Goal: Task Accomplishment & Management: Complete application form

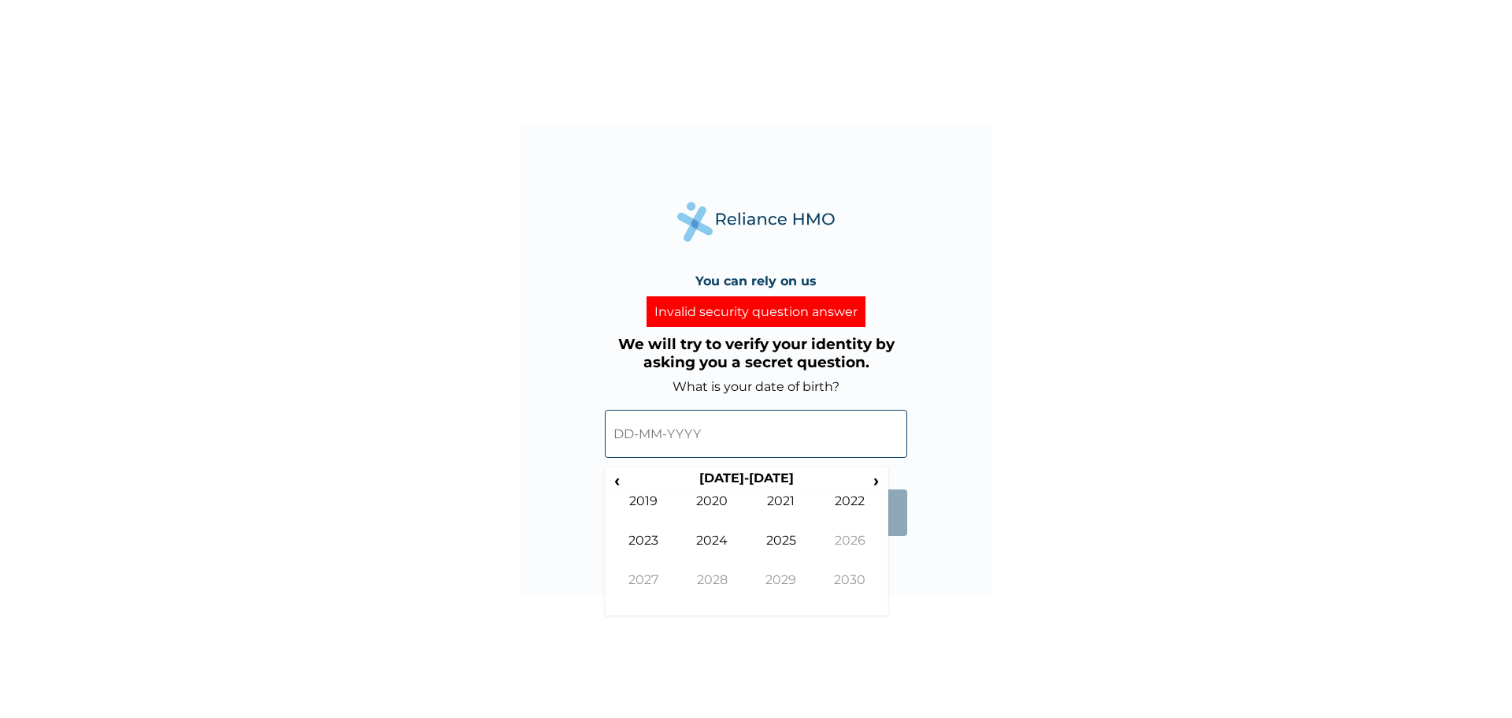
click at [632, 433] on input "text" at bounding box center [756, 434] width 302 height 48
click at [632, 431] on input "text" at bounding box center [756, 434] width 302 height 48
click at [626, 473] on th "2020-2029" at bounding box center [746, 481] width 242 height 22
click at [615, 482] on span "‹" at bounding box center [617, 480] width 17 height 20
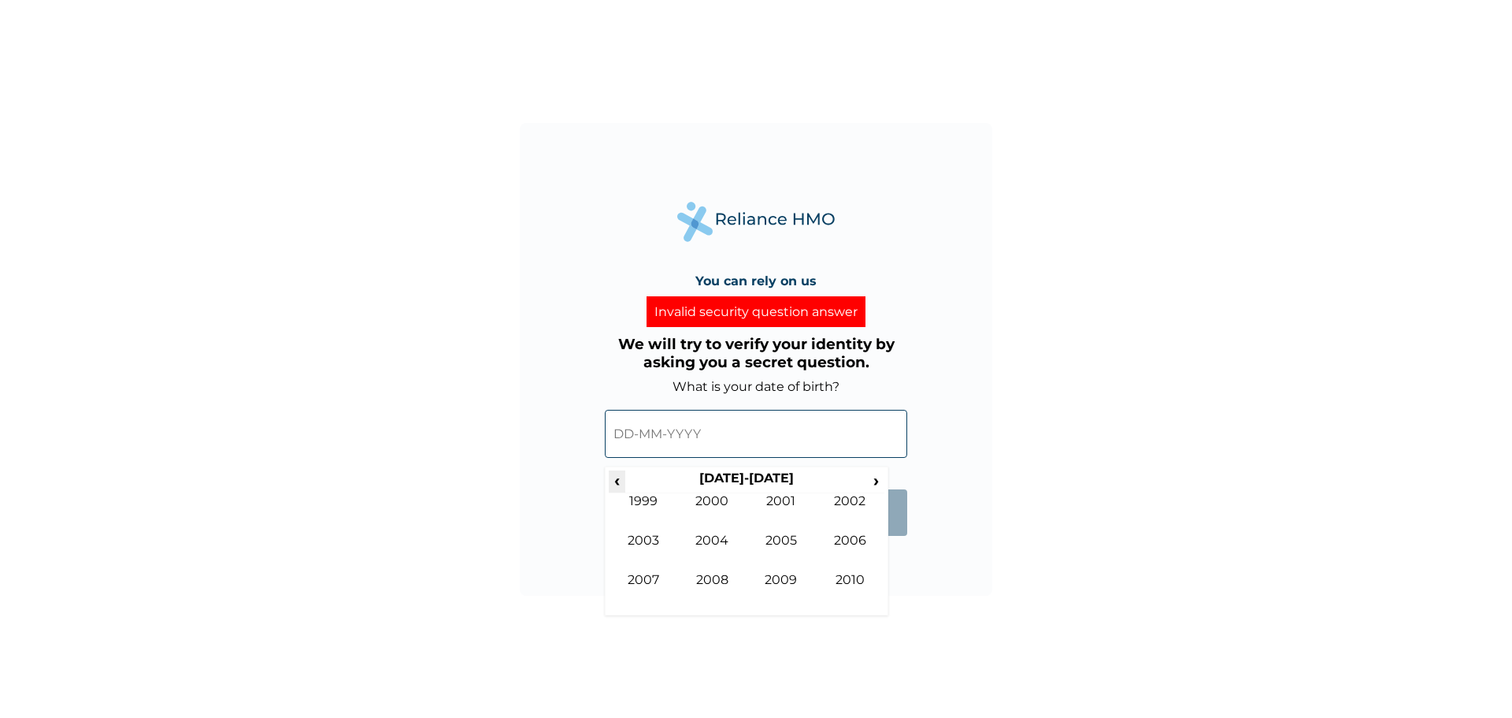
click at [615, 482] on span "‹" at bounding box center [617, 480] width 17 height 20
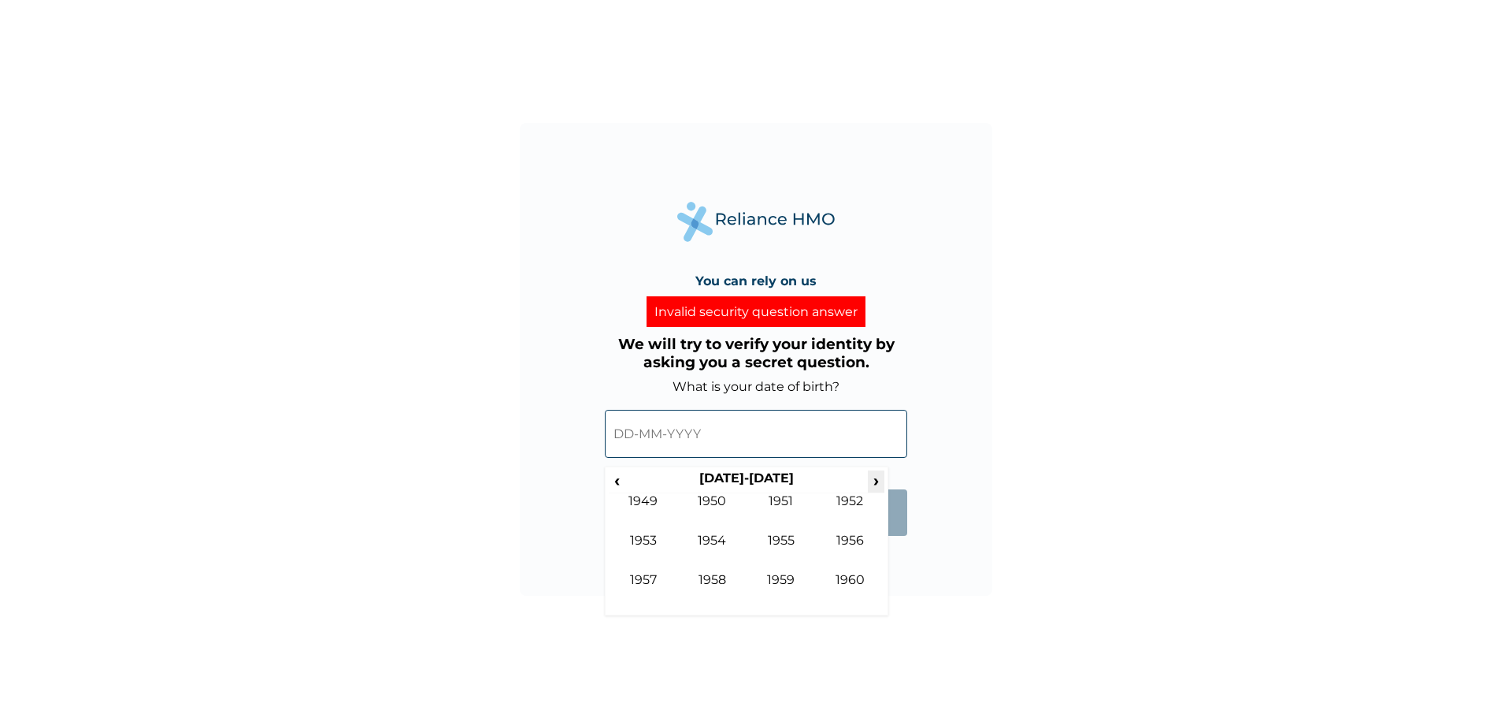
click at [873, 483] on span "›" at bounding box center [876, 480] width 17 height 20
click at [773, 535] on td "1965" at bounding box center [781, 551] width 69 height 39
click at [860, 578] on td "Dec" at bounding box center [850, 591] width 69 height 39
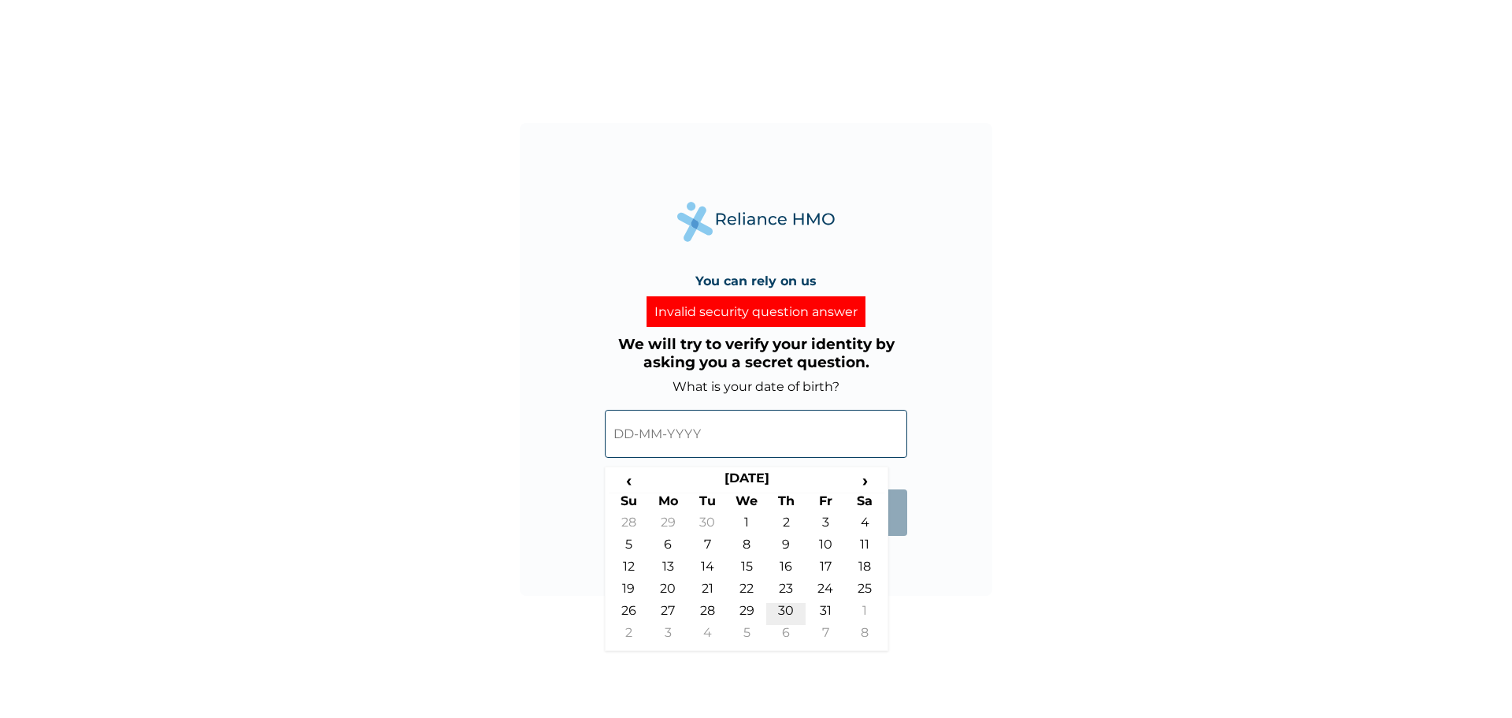
click at [781, 608] on td "30" at bounding box center [785, 614] width 39 height 22
type input "30-12-1965"
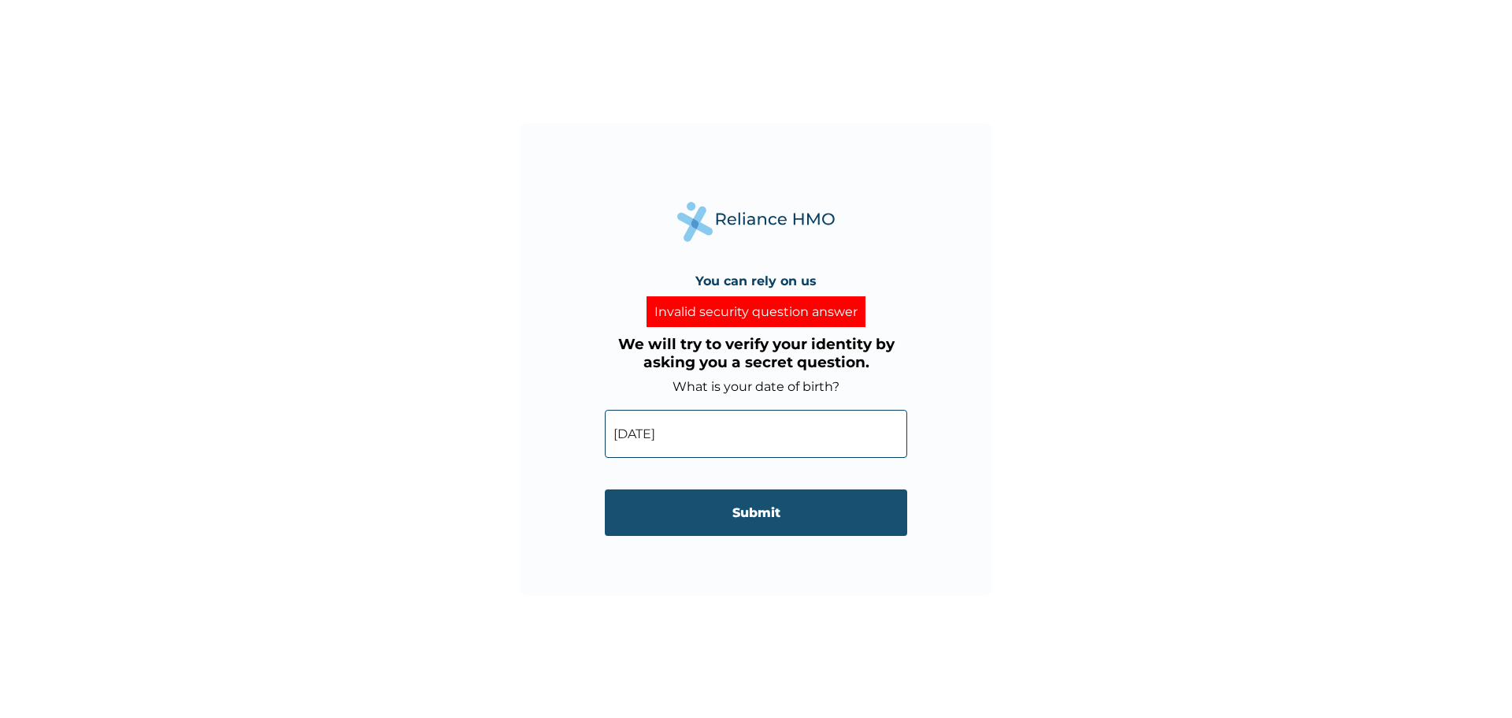
click at [757, 513] on input "Submit" at bounding box center [756, 512] width 302 height 46
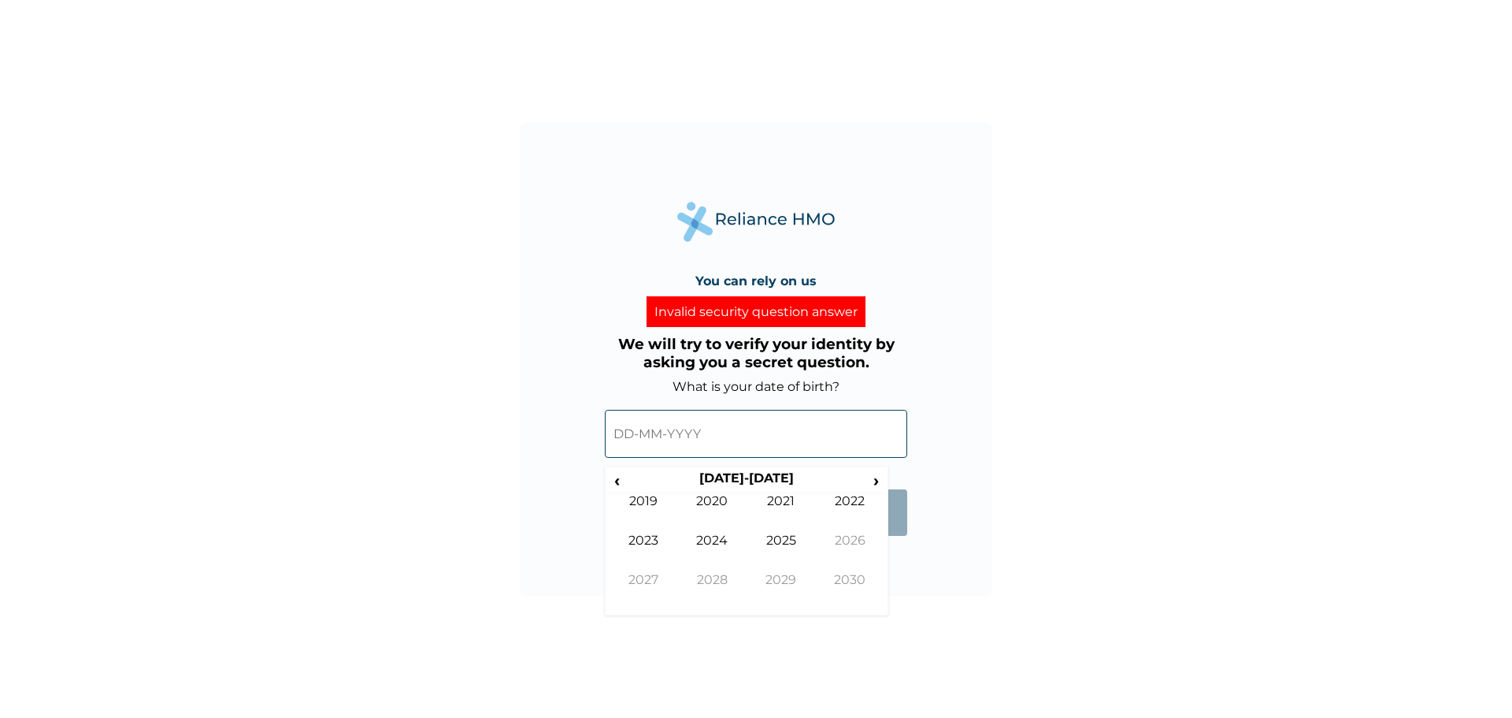
click at [635, 432] on input "text" at bounding box center [756, 434] width 302 height 48
click at [619, 481] on span "‹" at bounding box center [617, 480] width 17 height 20
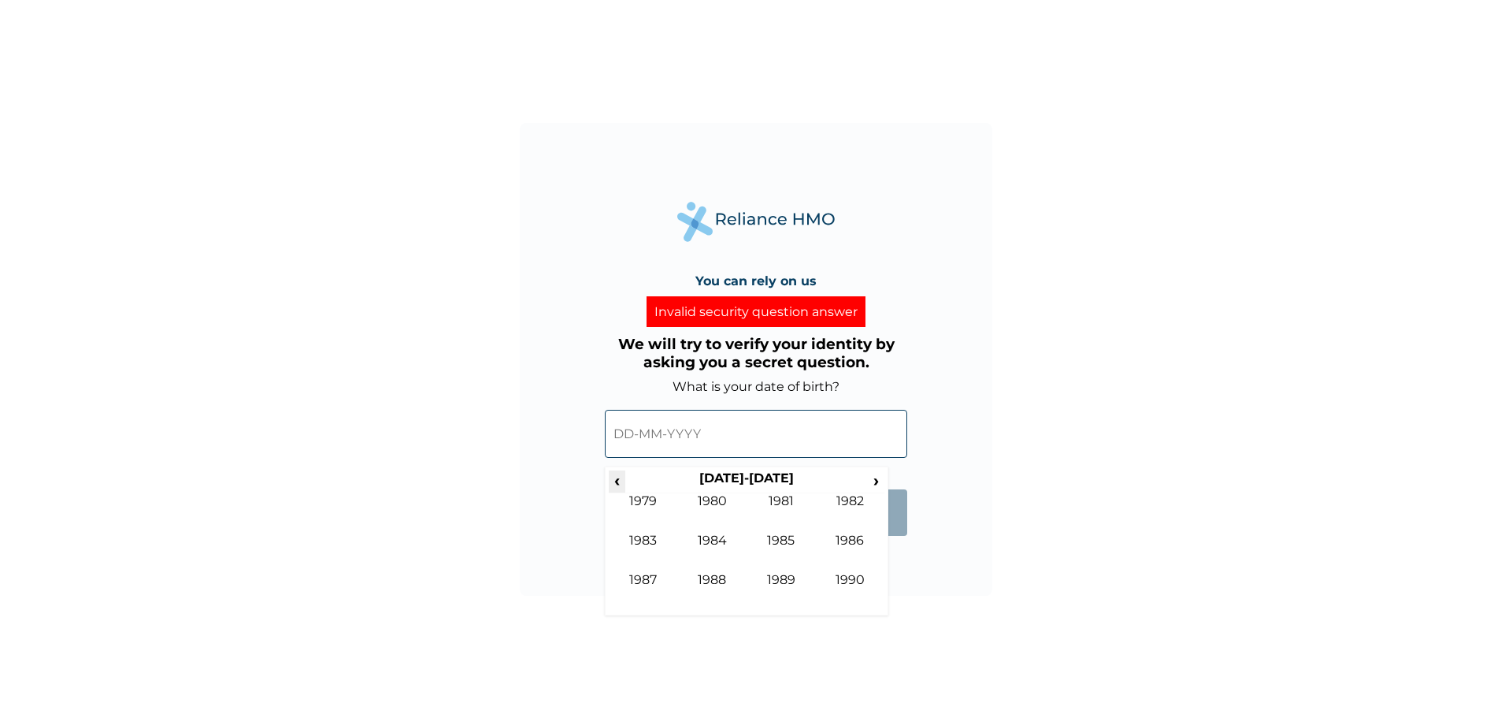
click at [619, 481] on span "‹" at bounding box center [617, 480] width 17 height 20
click at [703, 497] on td "1970" at bounding box center [712, 512] width 69 height 39
click at [855, 582] on td "Dec" at bounding box center [850, 591] width 69 height 39
click at [788, 605] on td "31" at bounding box center [785, 614] width 39 height 22
type input "31-12-1970"
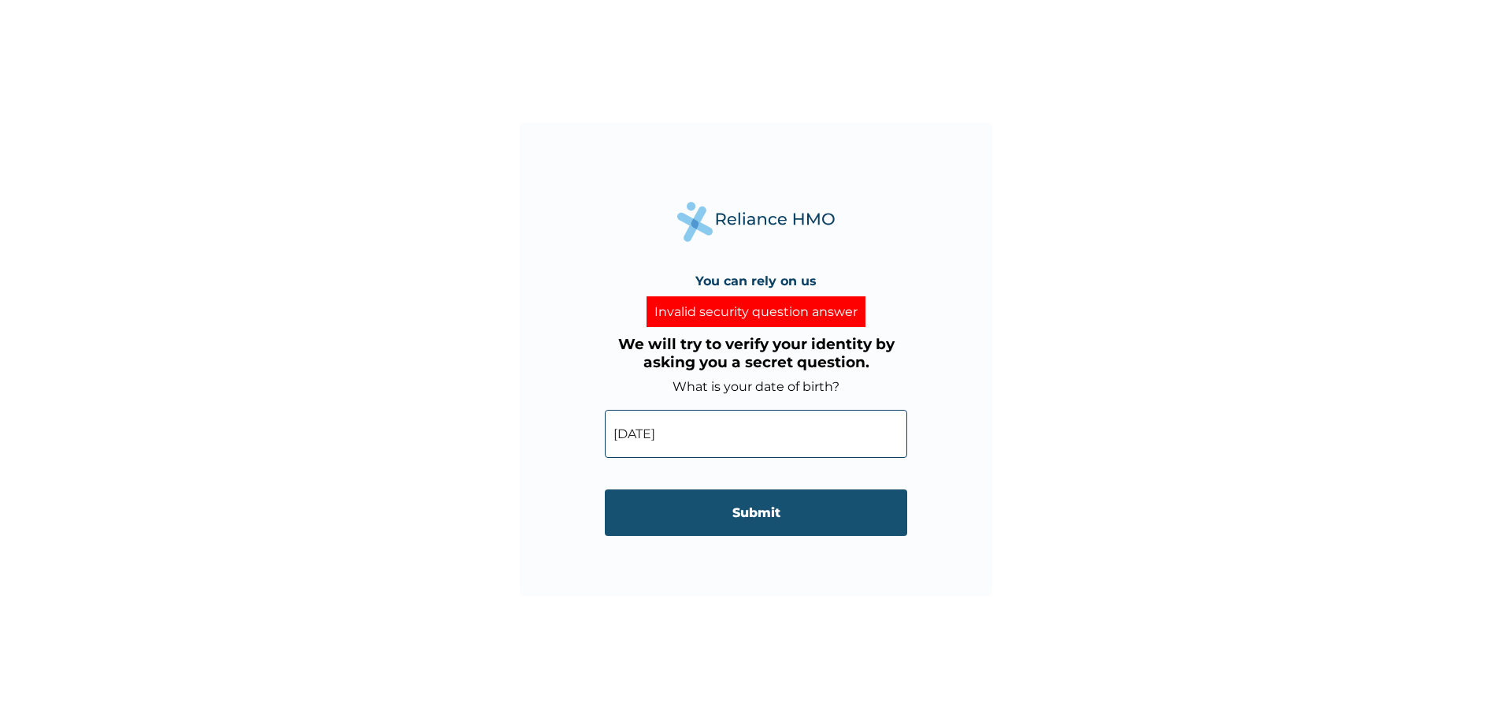
click at [763, 517] on input "Submit" at bounding box center [756, 512] width 302 height 46
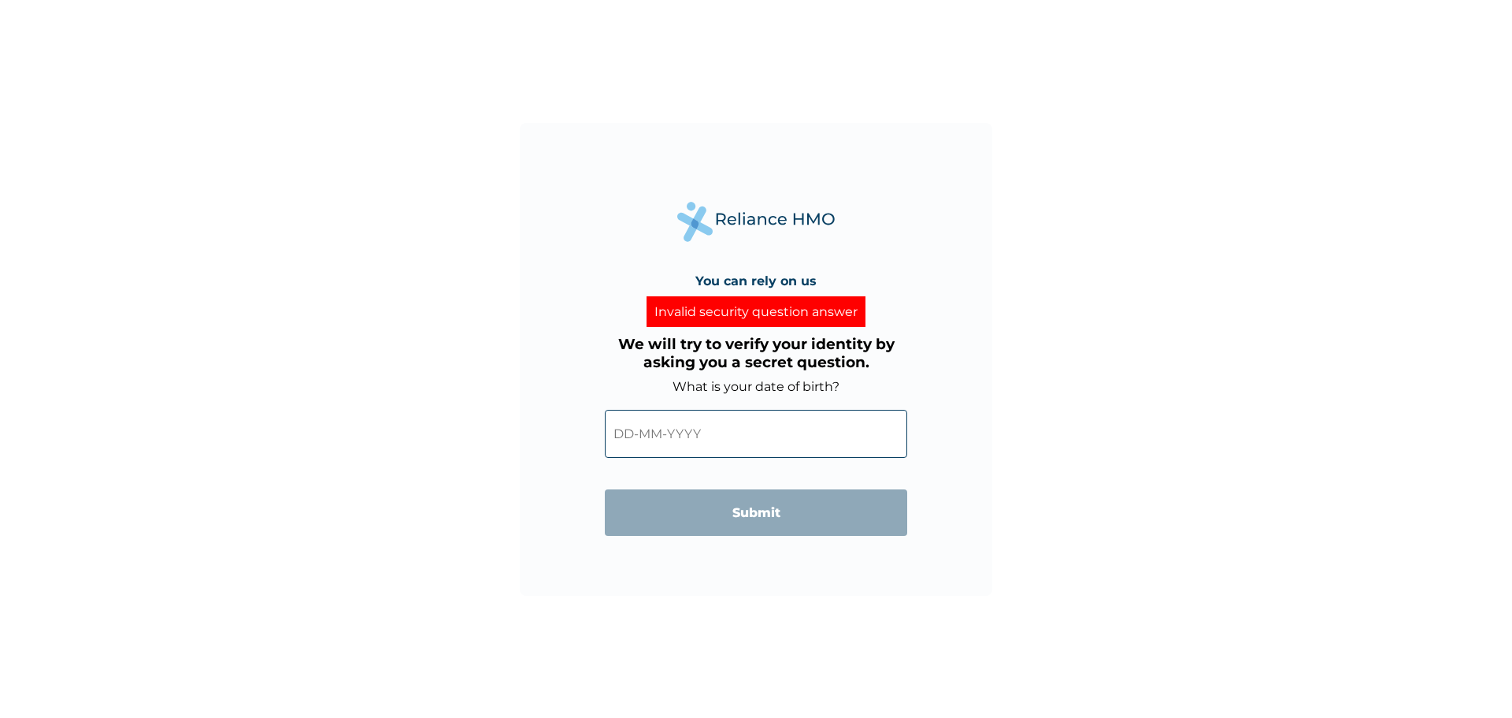
click at [637, 443] on input "text" at bounding box center [756, 434] width 302 height 48
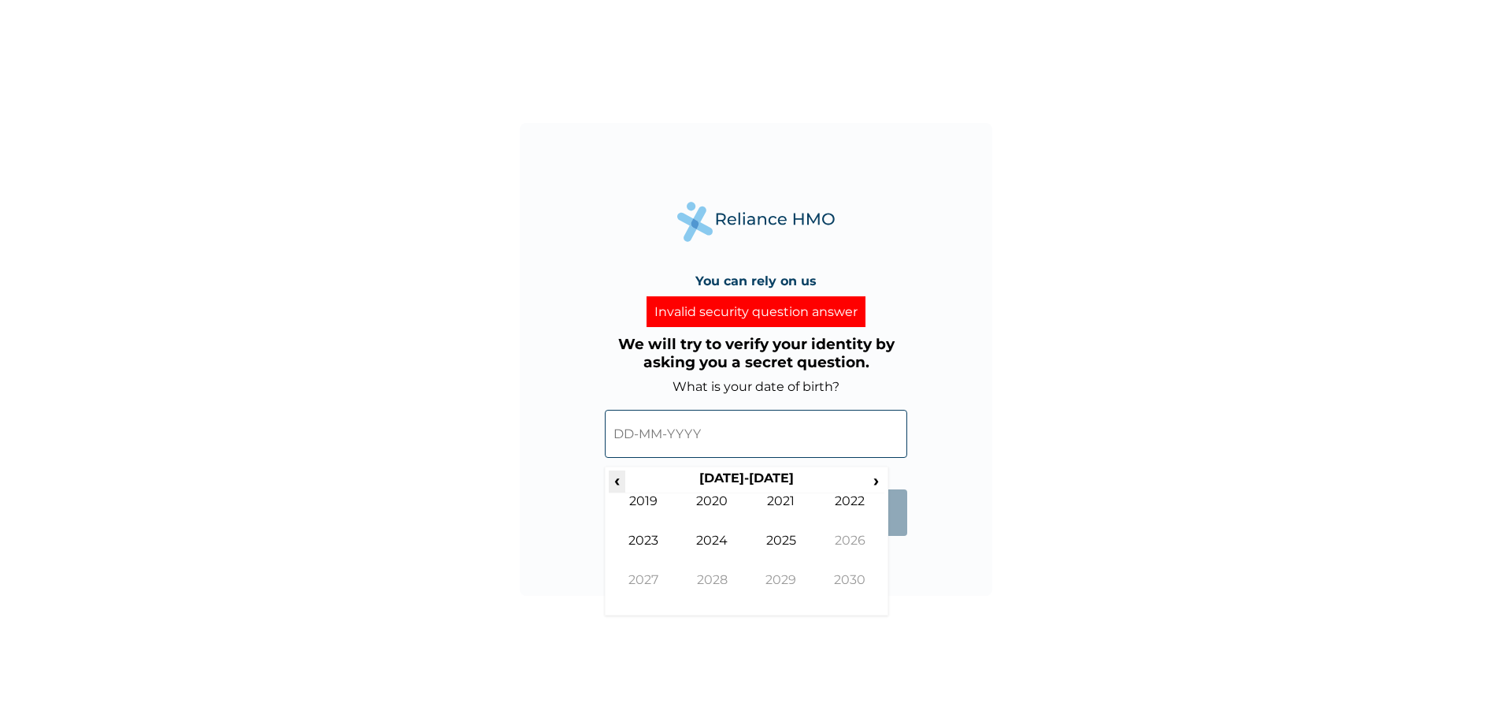
click at [617, 478] on span "‹" at bounding box center [617, 480] width 17 height 20
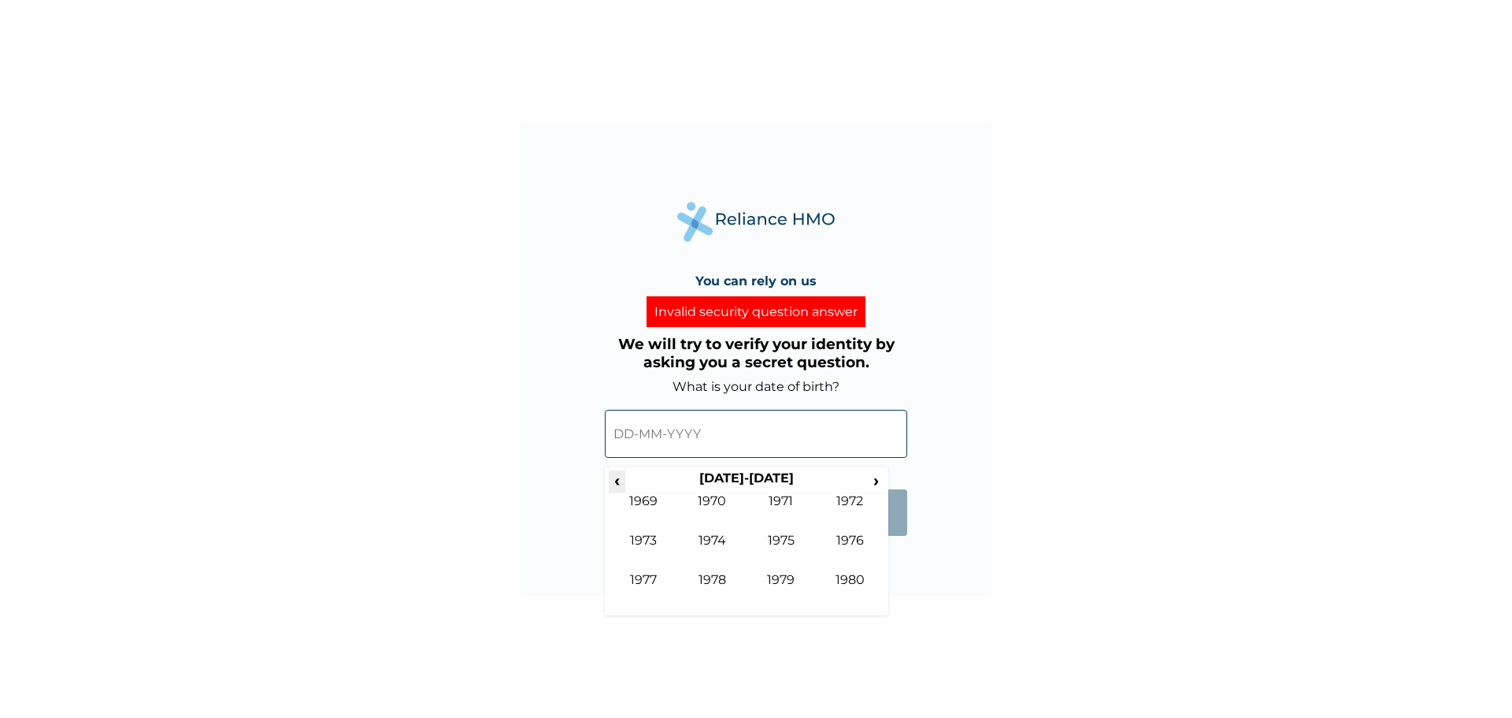
click at [617, 478] on span "‹" at bounding box center [617, 480] width 17 height 20
click at [719, 572] on td "1968" at bounding box center [712, 591] width 69 height 39
click at [837, 579] on td "Dec" at bounding box center [850, 591] width 69 height 39
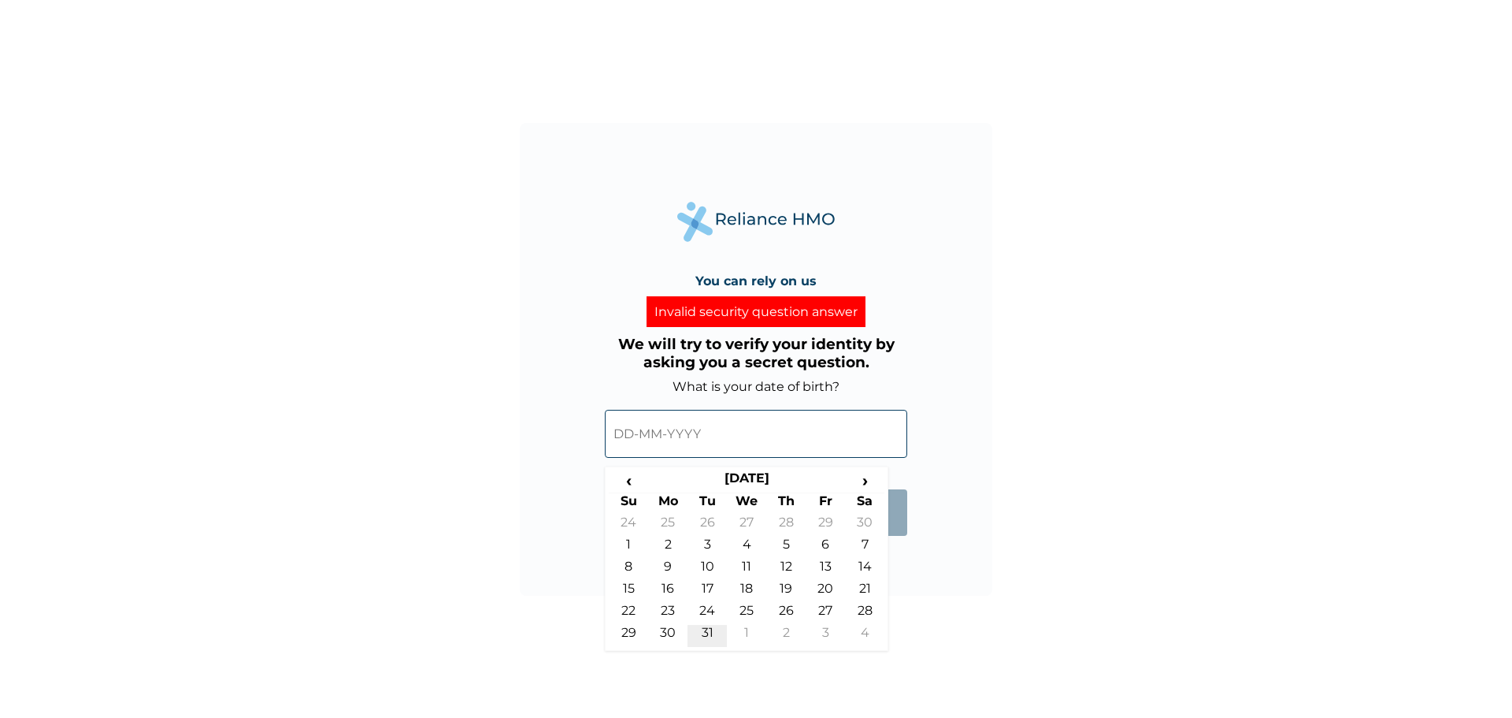
click at [705, 629] on td "31" at bounding box center [707, 636] width 39 height 22
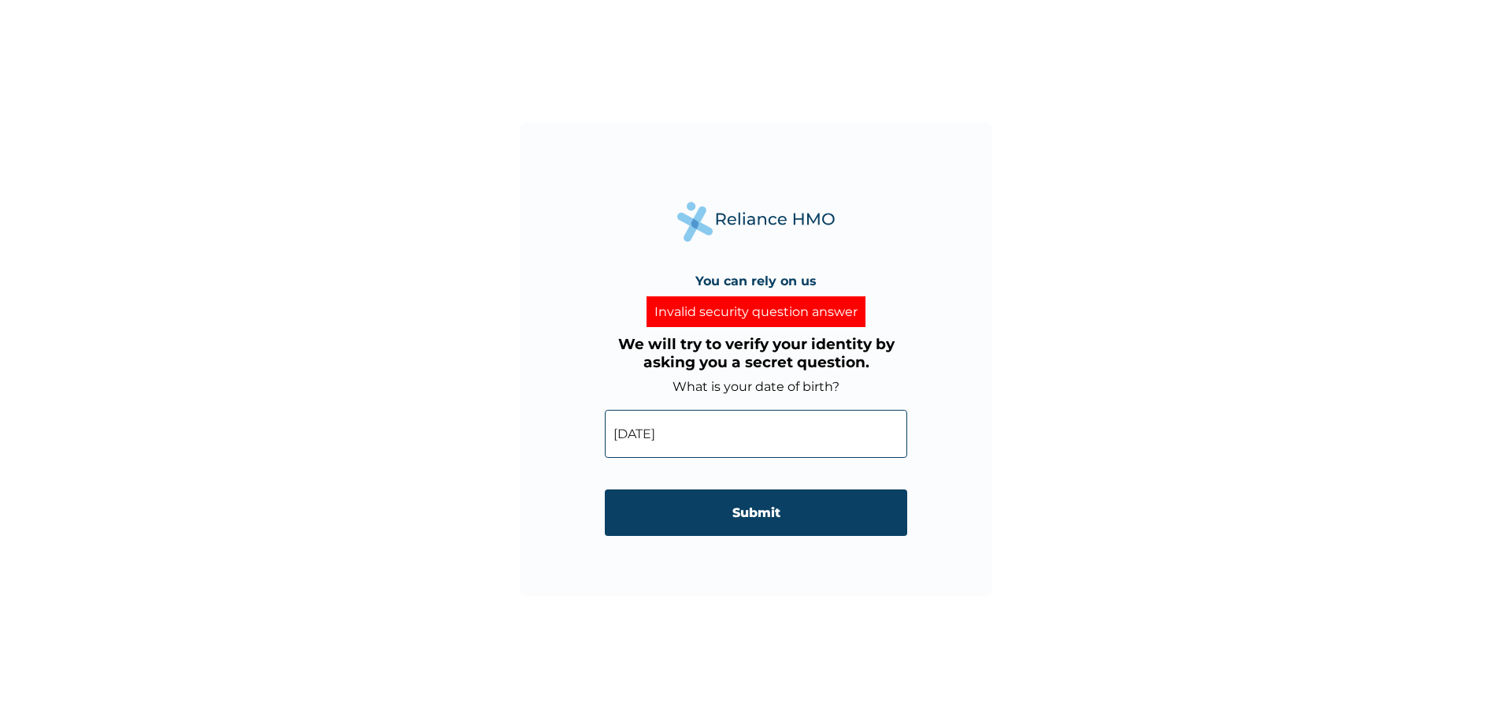
type input "31-12-1968"
click at [768, 519] on input "Submit" at bounding box center [756, 512] width 302 height 46
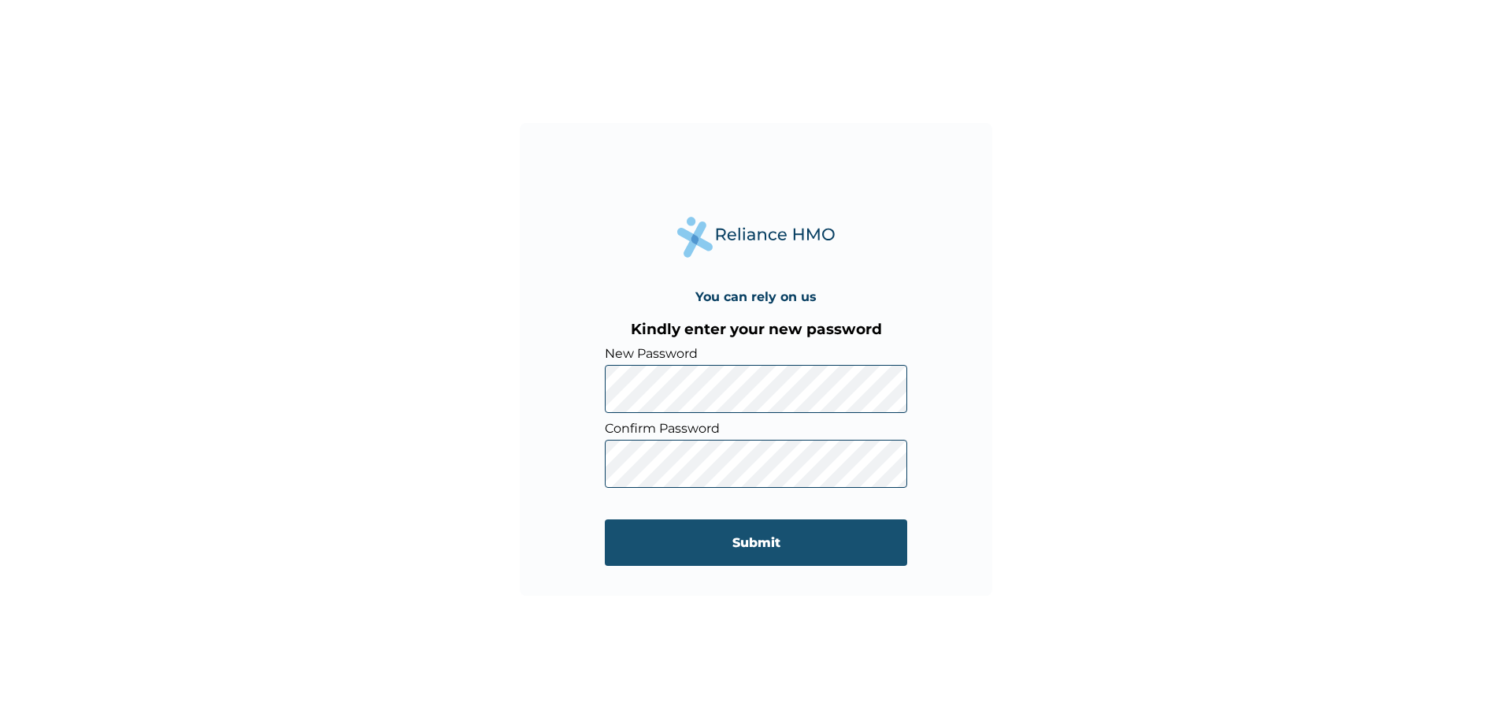
click at [729, 544] on input "Submit" at bounding box center [756, 542] width 302 height 46
